Goal: Task Accomplishment & Management: Manage account settings

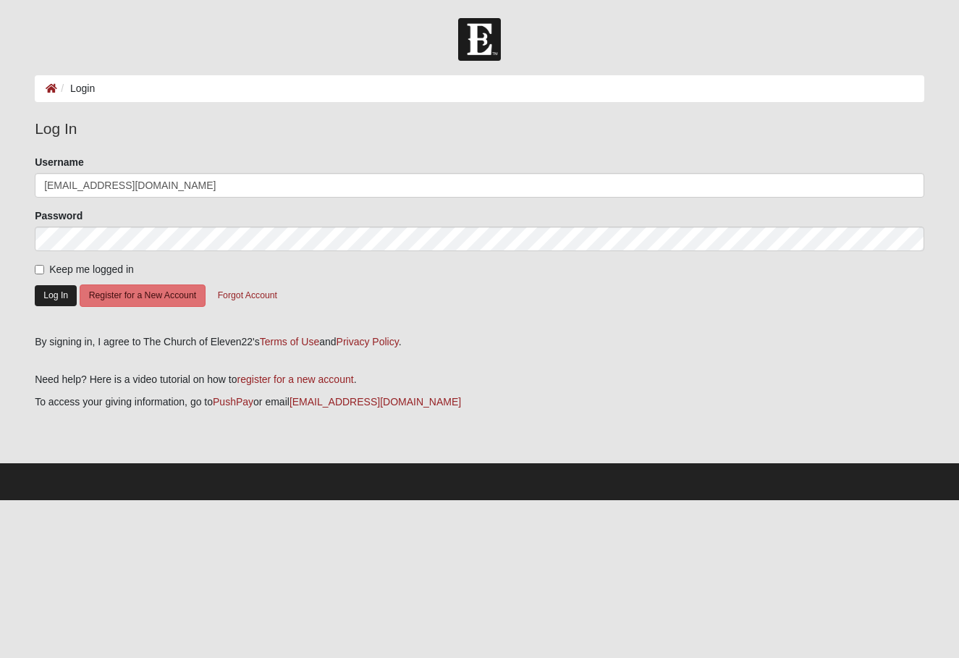
click at [54, 297] on button "Log In" at bounding box center [56, 295] width 42 height 21
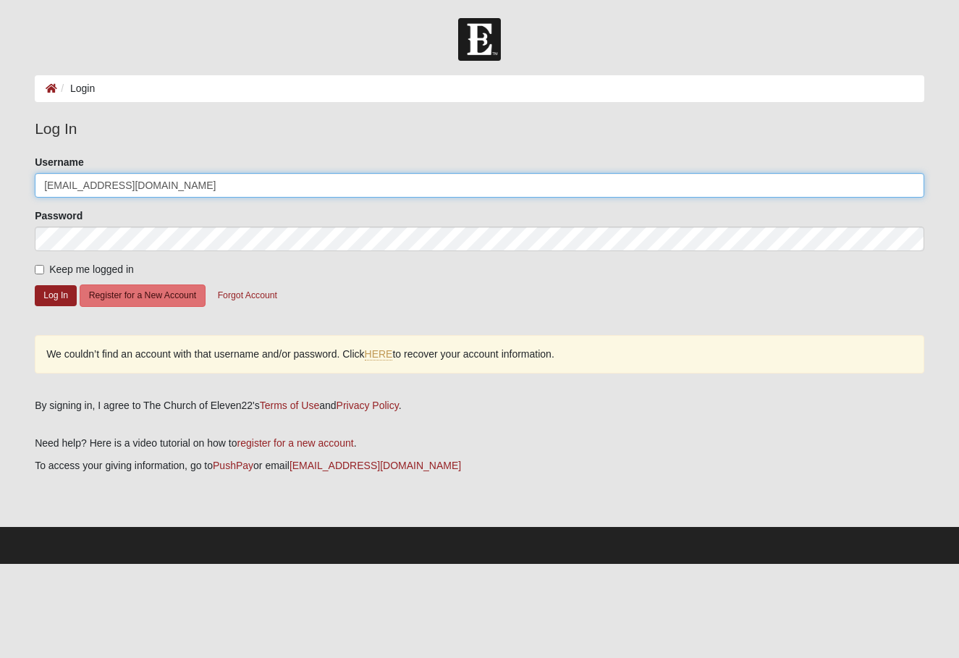
click at [187, 186] on input "missy_hammond@yahoo.com" at bounding box center [480, 185] width 890 height 25
type input "[EMAIL_ADDRESS][DOMAIN_NAME]"
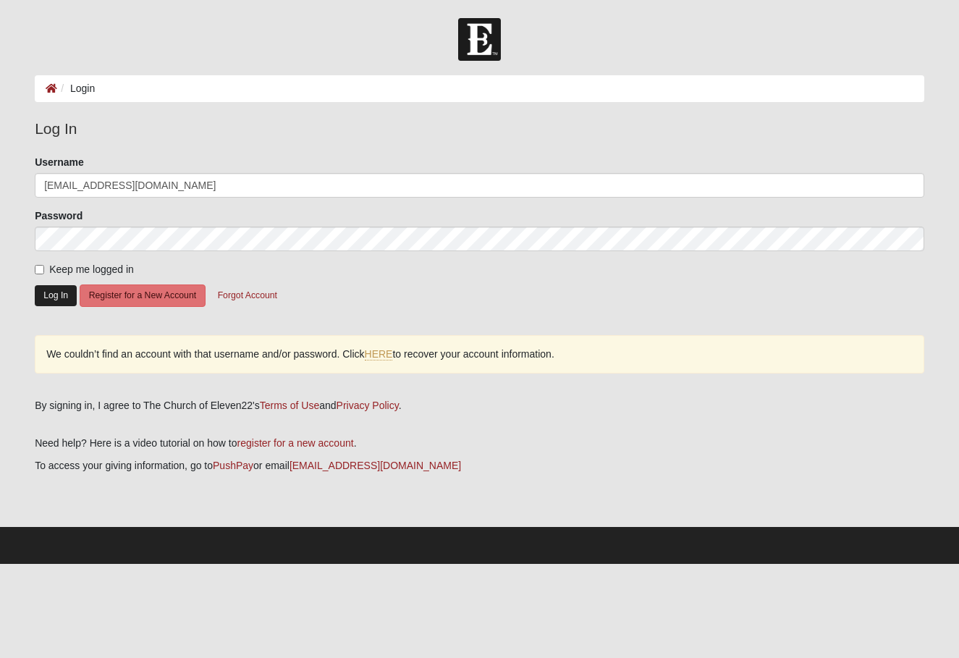
click at [54, 305] on button "Log In" at bounding box center [56, 295] width 42 height 21
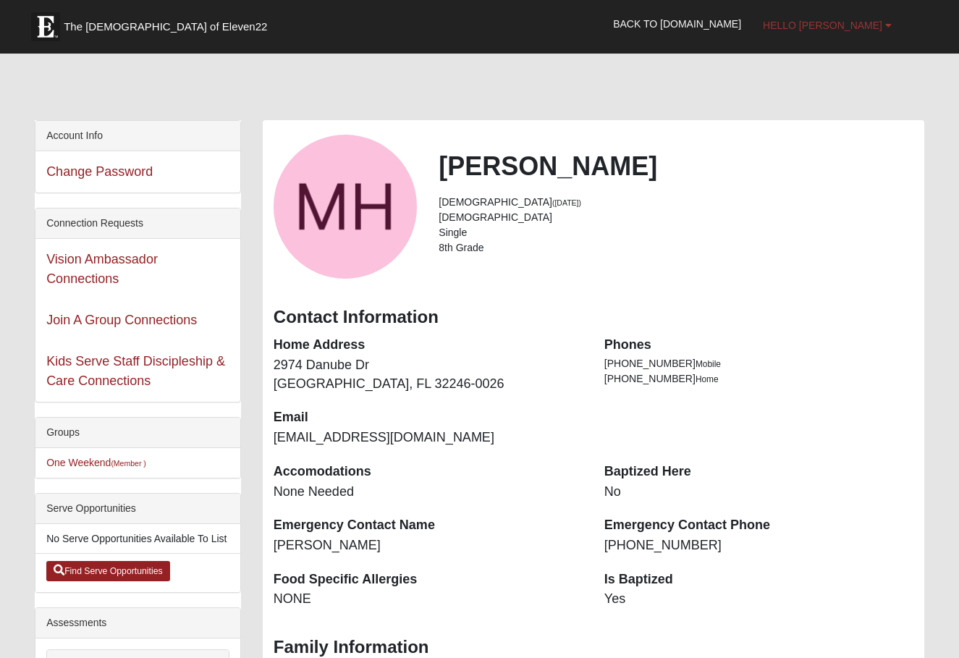
click at [888, 29] on b at bounding box center [888, 25] width 7 height 10
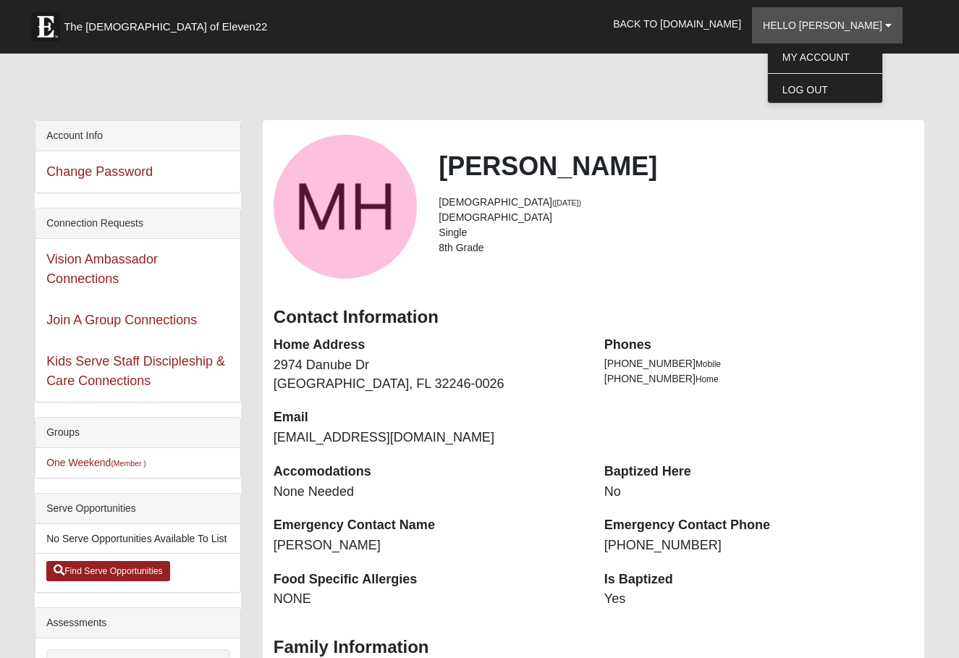
click at [688, 67] on div at bounding box center [480, 89] width 890 height 61
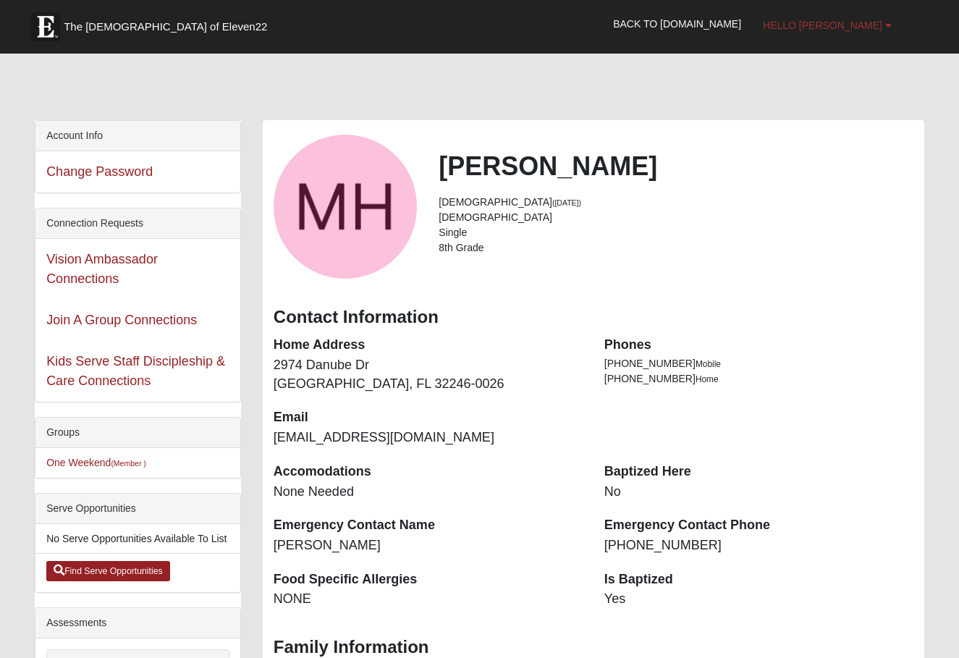
click at [824, 28] on span "Hello [PERSON_NAME]" at bounding box center [822, 26] width 119 height 12
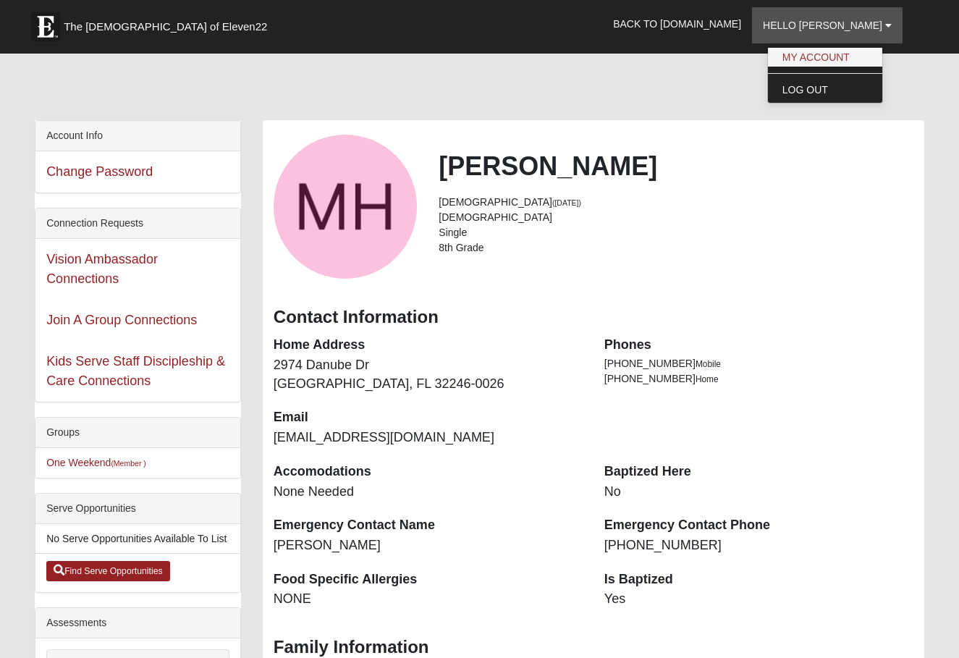
click at [857, 58] on link "My Account" at bounding box center [825, 57] width 114 height 19
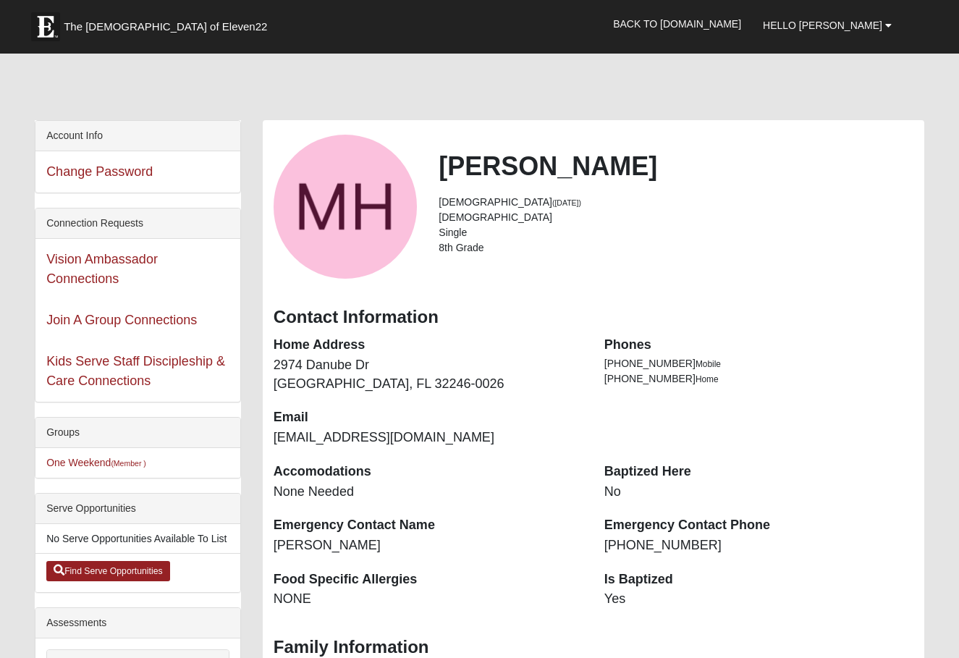
click at [101, 31] on span "The [DEMOGRAPHIC_DATA] of Eleven22" at bounding box center [165, 27] width 203 height 14
